Goal: Task Accomplishment & Management: Use online tool/utility

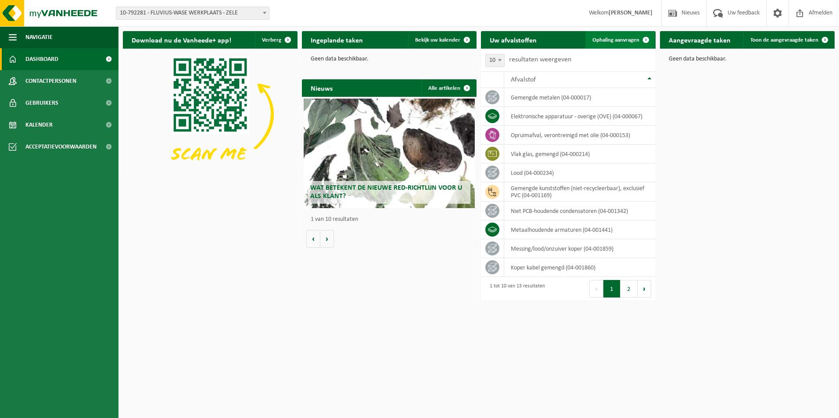
click at [618, 36] on link "Ophaling aanvragen" at bounding box center [619, 40] width 69 height 18
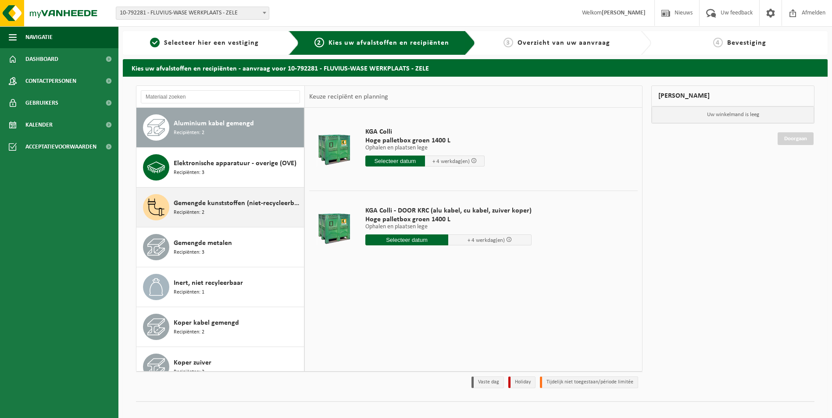
click at [239, 205] on span "Gemengde kunststoffen (niet-recycleerbaar), exclusief PVC" at bounding box center [238, 203] width 128 height 11
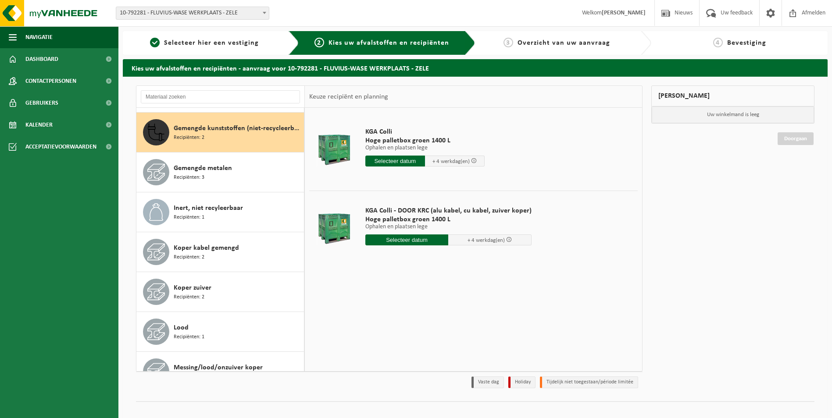
scroll to position [80, 0]
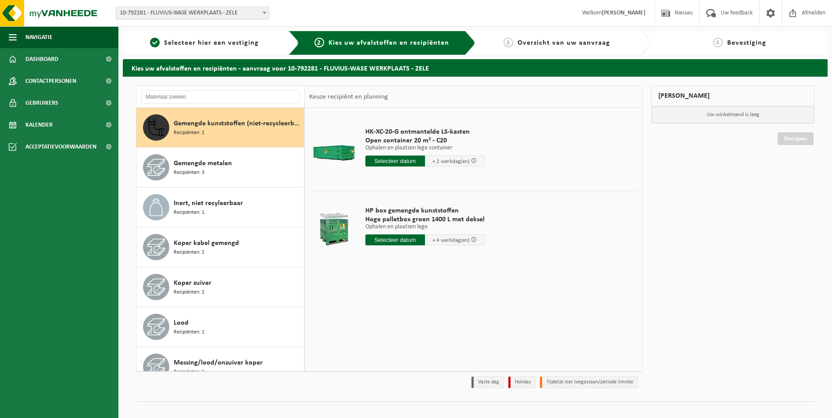
click at [391, 158] on input "text" at bounding box center [395, 161] width 60 height 11
click at [512, 168] on td "HK-XC-20-G ontmantelde LS-kasten Open container 20 m³ - C20 Ophalen en plaatsen…" at bounding box center [498, 149] width 279 height 74
click at [476, 162] on span at bounding box center [474, 161] width 6 height 6
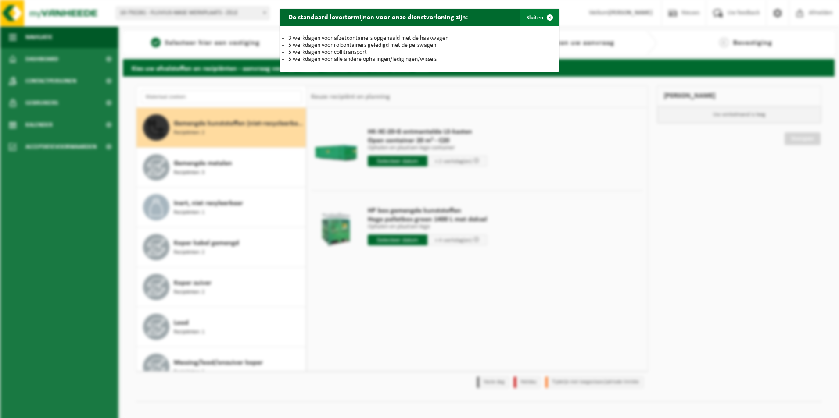
click at [531, 18] on button "Sluiten" at bounding box center [538, 18] width 39 height 18
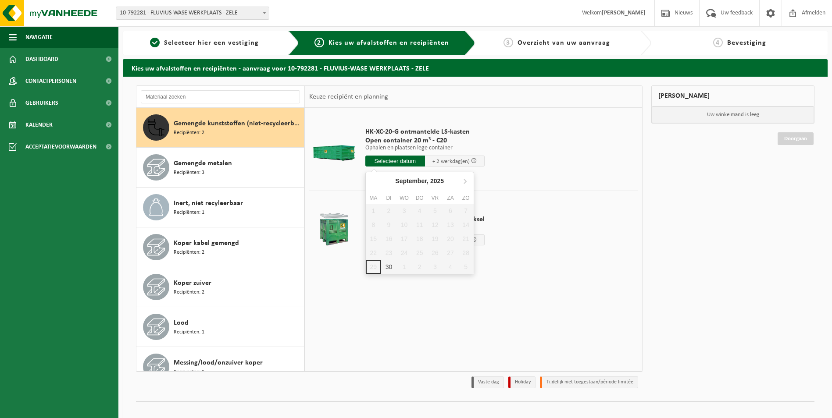
click at [407, 158] on input "text" at bounding box center [395, 161] width 60 height 11
click at [386, 269] on div "30" at bounding box center [388, 267] width 15 height 14
type input "Van 2025-09-30"
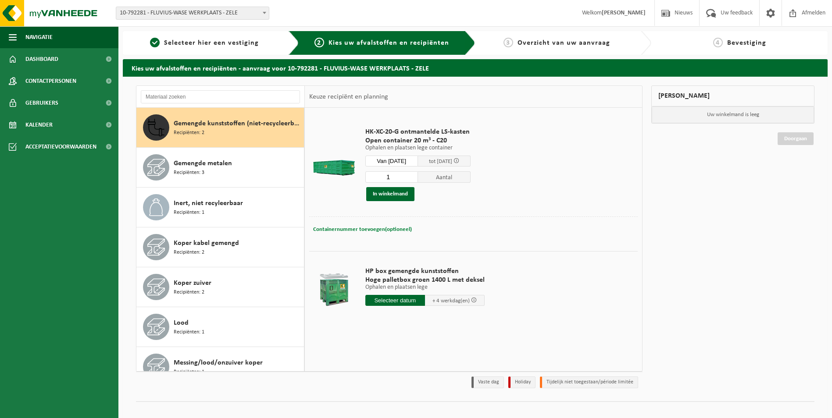
click at [347, 225] on button "Containernummer toevoegen(optioneel) Annuleren" at bounding box center [362, 230] width 100 height 12
type input "C20-1425"
click at [398, 193] on button "In winkelmand" at bounding box center [390, 194] width 48 height 14
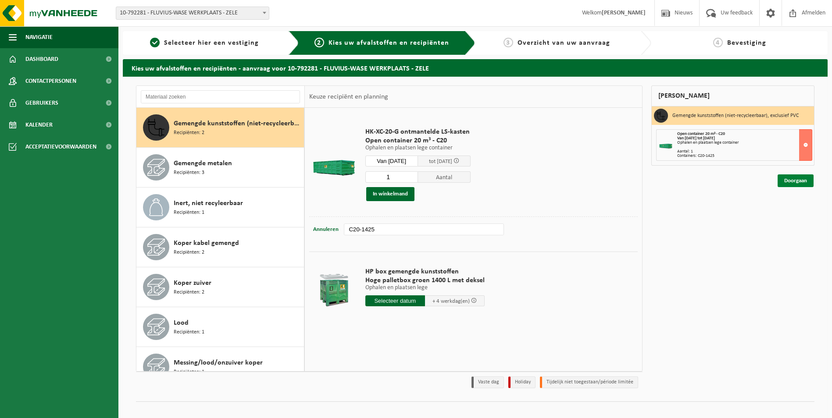
click at [800, 179] on link "Doorgaan" at bounding box center [796, 181] width 36 height 13
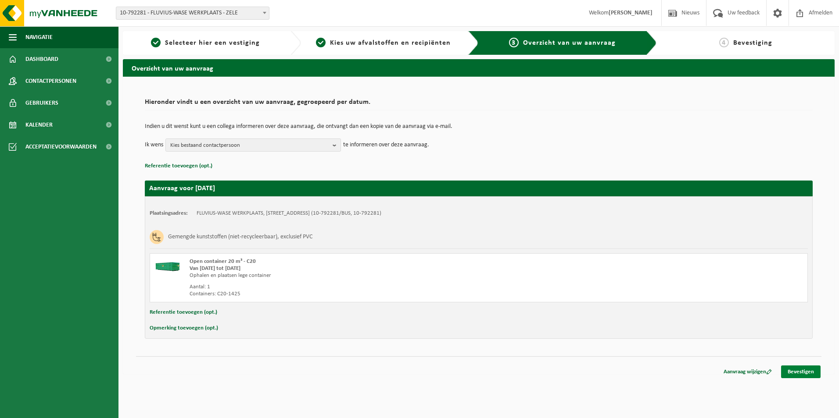
click at [793, 368] on link "Bevestigen" at bounding box center [800, 372] width 39 height 13
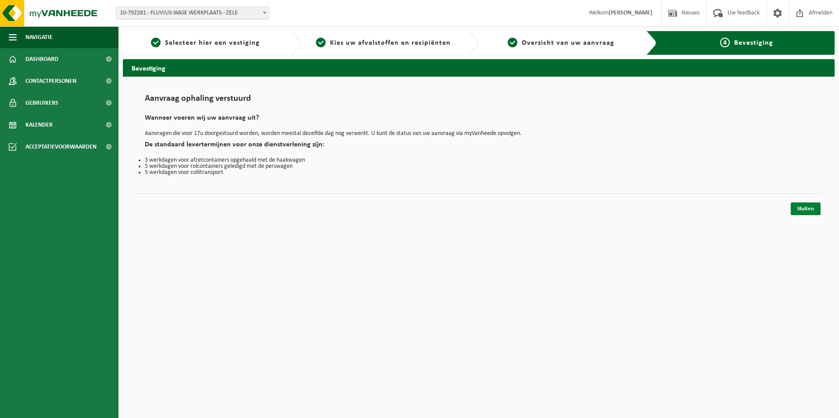
click at [811, 206] on link "Sluiten" at bounding box center [805, 209] width 30 height 13
